Goal: Task Accomplishment & Management: Manage account settings

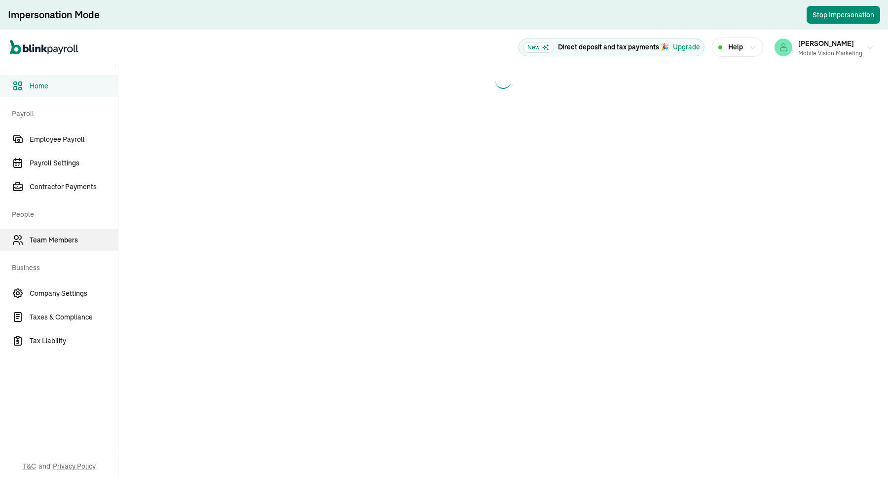
click at [57, 233] on link "Team Members" at bounding box center [59, 240] width 118 height 22
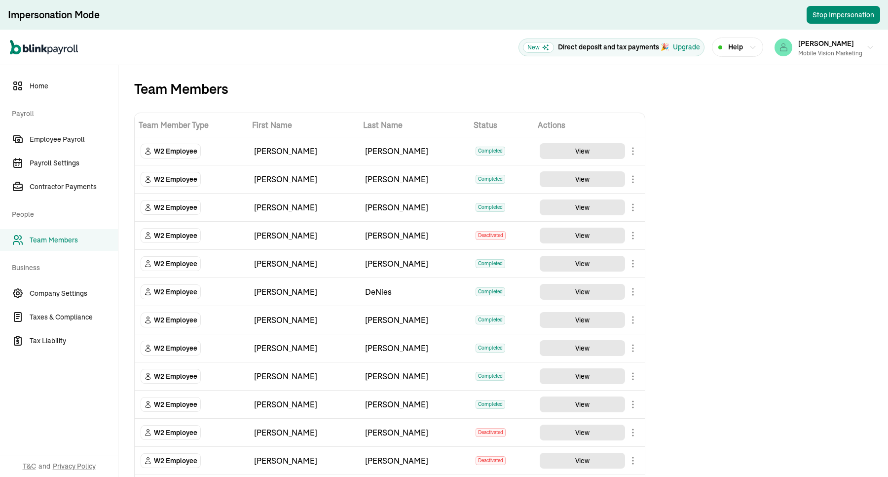
click at [446, 190] on td "[PERSON_NAME]" at bounding box center [414, 179] width 111 height 28
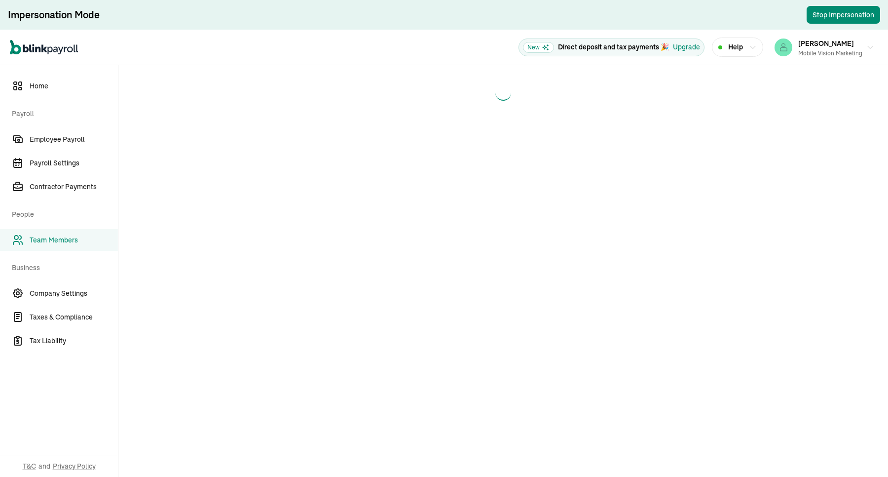
click at [351, 437] on main at bounding box center [503, 270] width 770 height 411
